Goal: Task Accomplishment & Management: Manage account settings

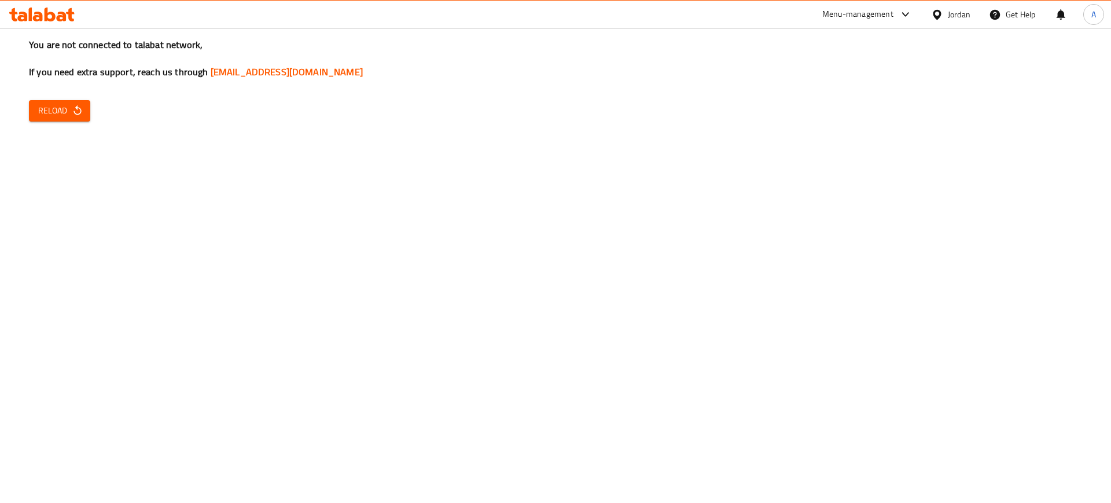
click at [163, 159] on div "You are not connected to talabat network, If you need extra support, reach us t…" at bounding box center [555, 251] width 1111 height 503
click at [52, 111] on span "Reload" at bounding box center [59, 111] width 43 height 14
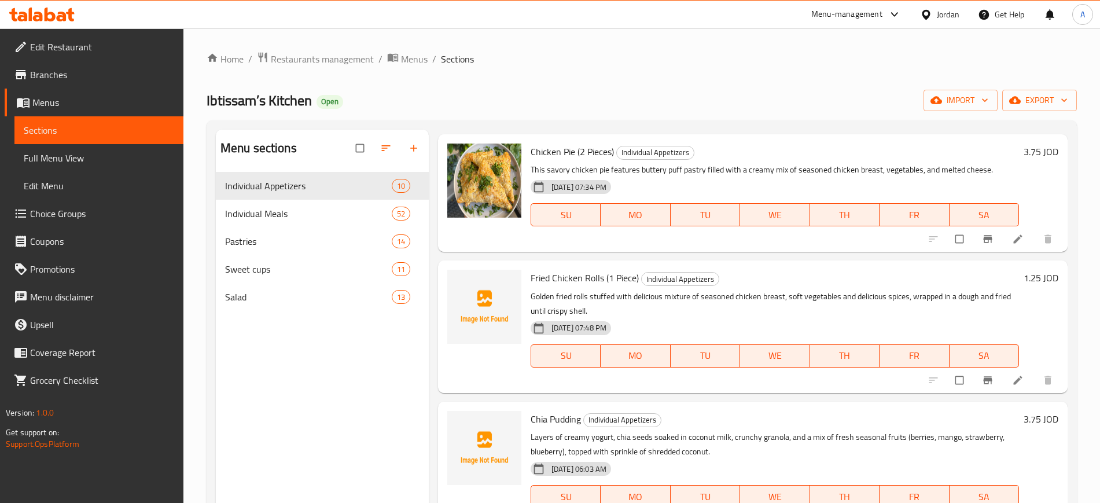
scroll to position [891, 0]
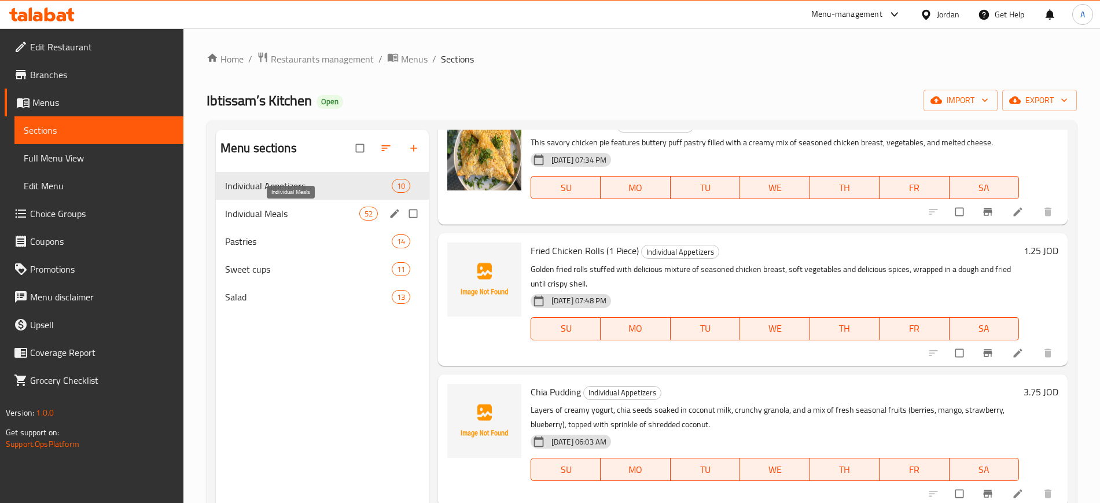
click at [284, 209] on span "Individual Meals" at bounding box center [292, 214] width 134 height 14
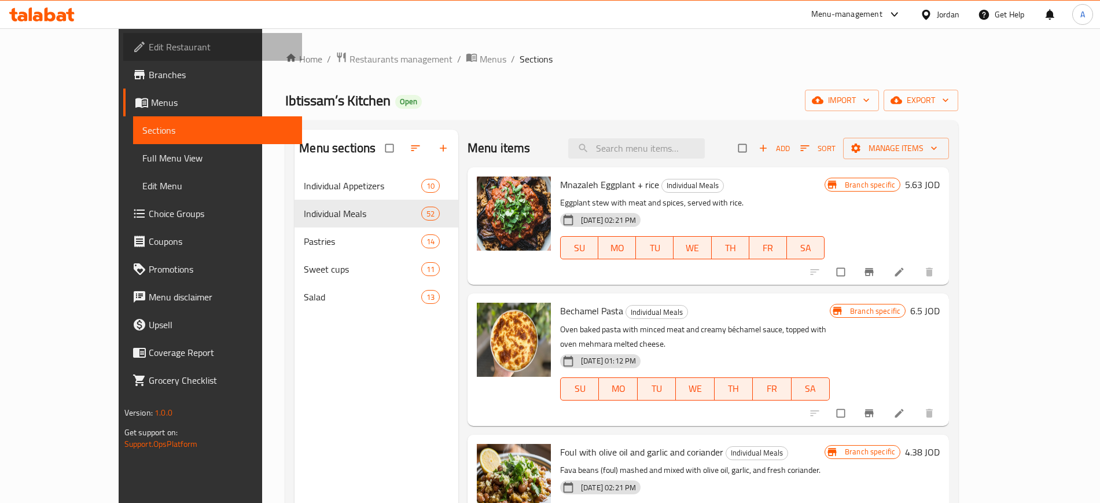
click at [149, 50] on span "Edit Restaurant" at bounding box center [221, 47] width 144 height 14
click at [149, 41] on span "Edit Restaurant" at bounding box center [221, 47] width 144 height 14
